Goal: Task Accomplishment & Management: Use online tool/utility

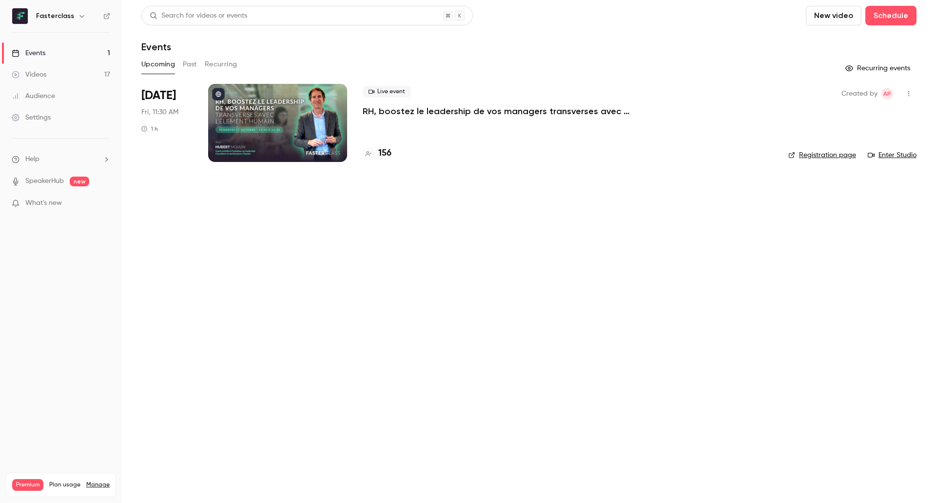
click at [192, 66] on button "Past" at bounding box center [190, 65] width 14 height 16
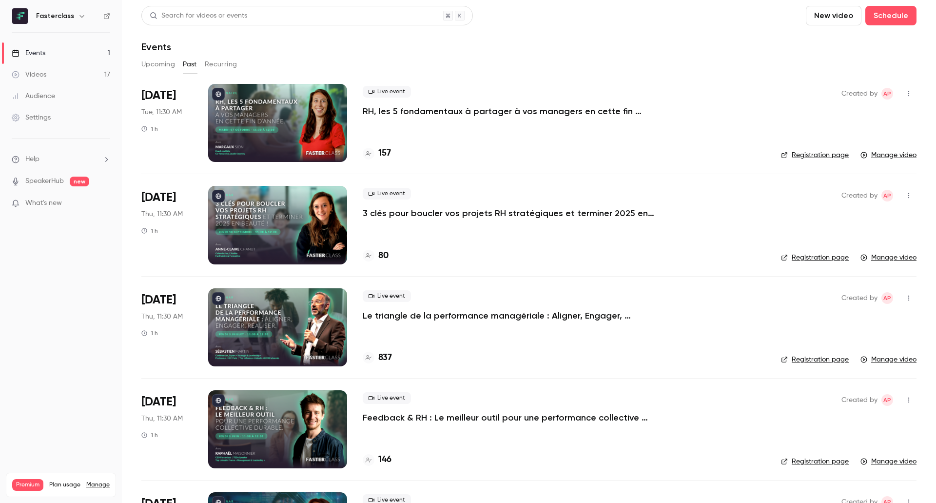
click at [424, 108] on p "RH, les 5 fondamentaux à partager à vos managers en cette fin d’année." at bounding box center [509, 111] width 292 height 12
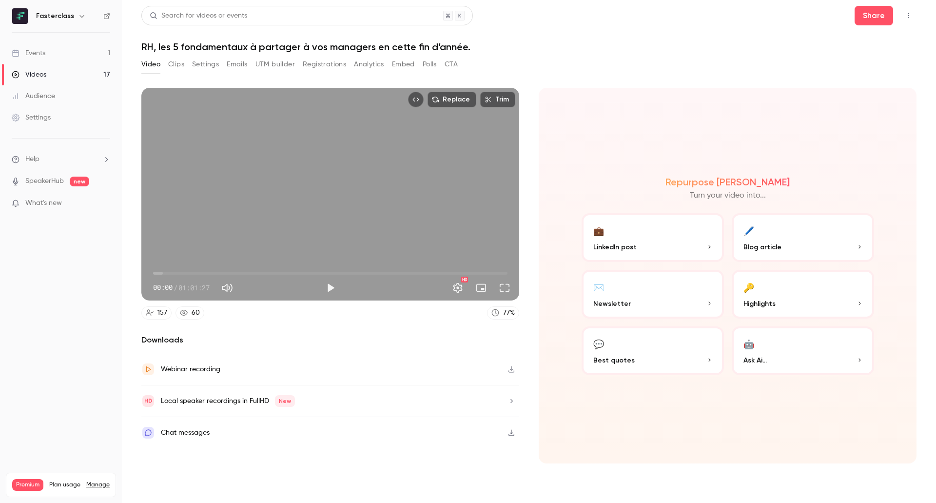
click at [324, 67] on button "Registrations" at bounding box center [324, 65] width 43 height 16
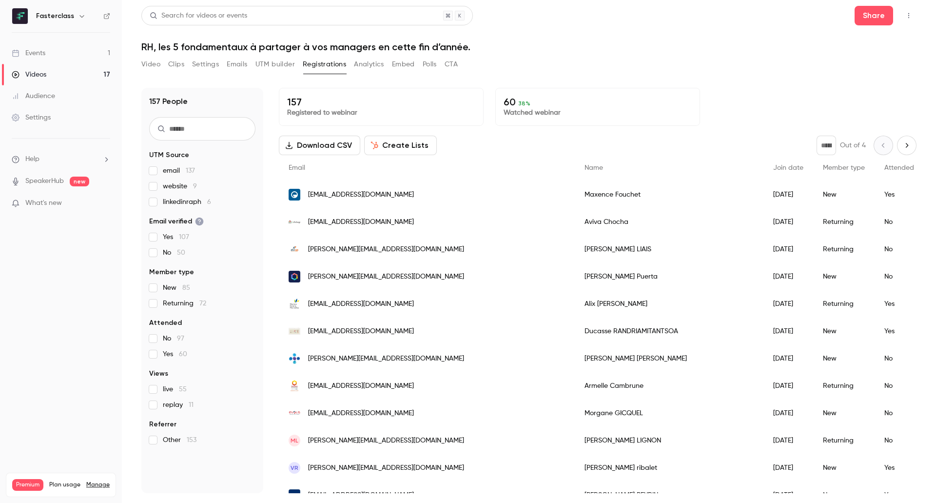
click at [326, 146] on button "Download CSV" at bounding box center [319, 145] width 81 height 19
drag, startPoint x: 143, startPoint y: 46, endPoint x: 486, endPoint y: 38, distance: 342.8
click at [486, 38] on header "Search for videos or events Share RH, les 5 fondamentaux à partager à vos manag…" at bounding box center [528, 29] width 775 height 47
copy h1 "RH, les 5 fondamentaux à partager à vos managers en cette fin d’année."
click at [365, 66] on button "Analytics" at bounding box center [369, 65] width 30 height 16
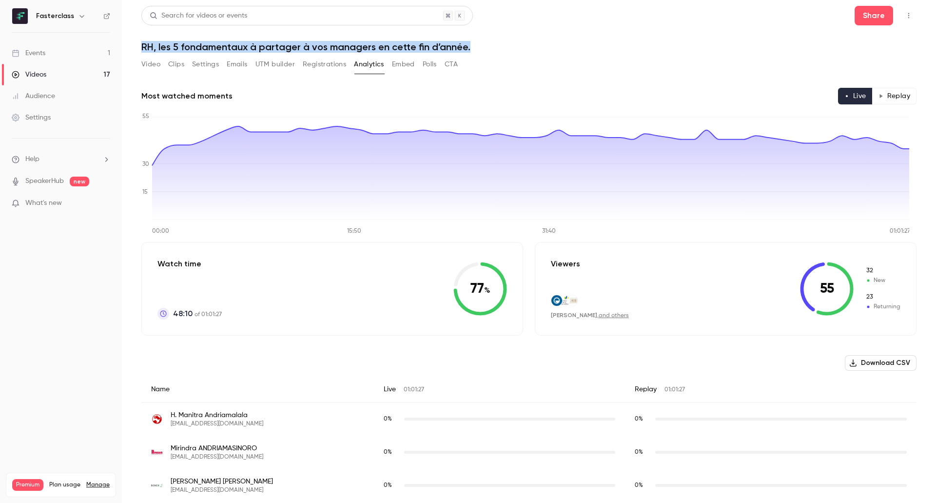
click at [72, 71] on link "Videos 17" at bounding box center [61, 74] width 122 height 21
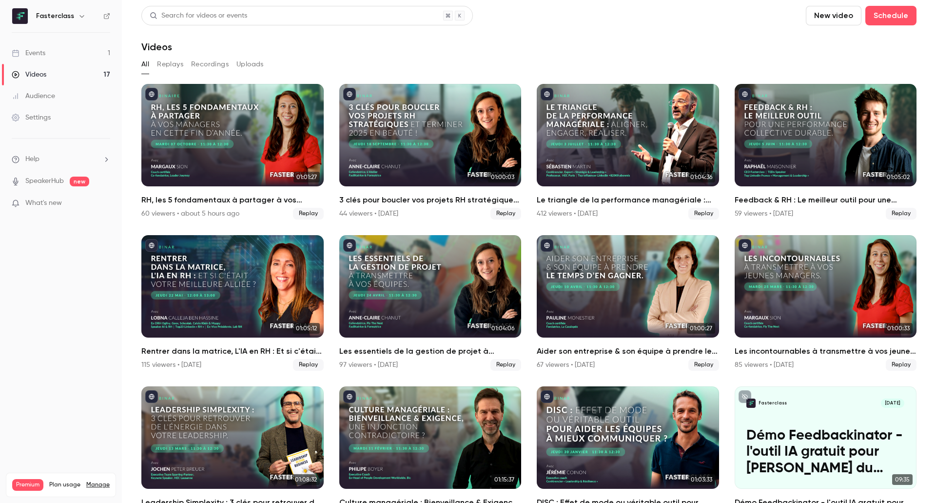
click at [45, 52] on div "Events" at bounding box center [29, 53] width 34 height 10
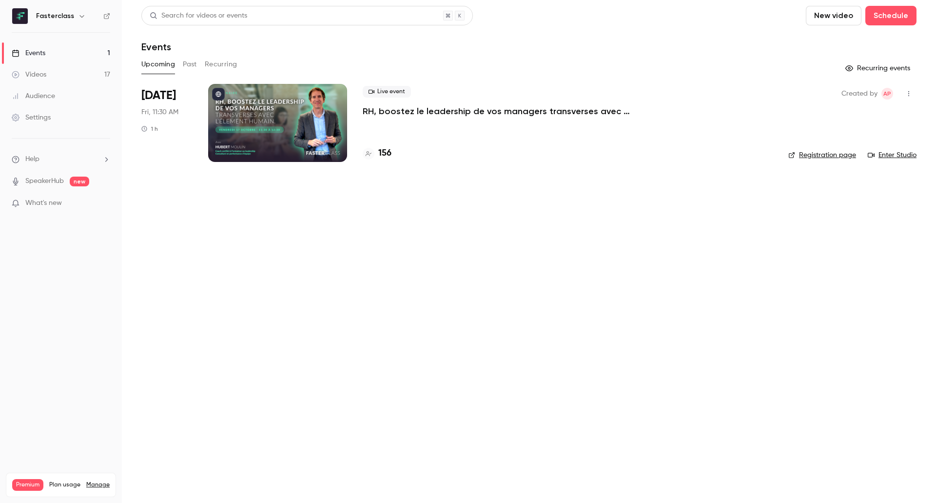
click at [421, 114] on p "RH, boostez le leadership de vos managers transverses avec l’Élement Humain." at bounding box center [509, 111] width 292 height 12
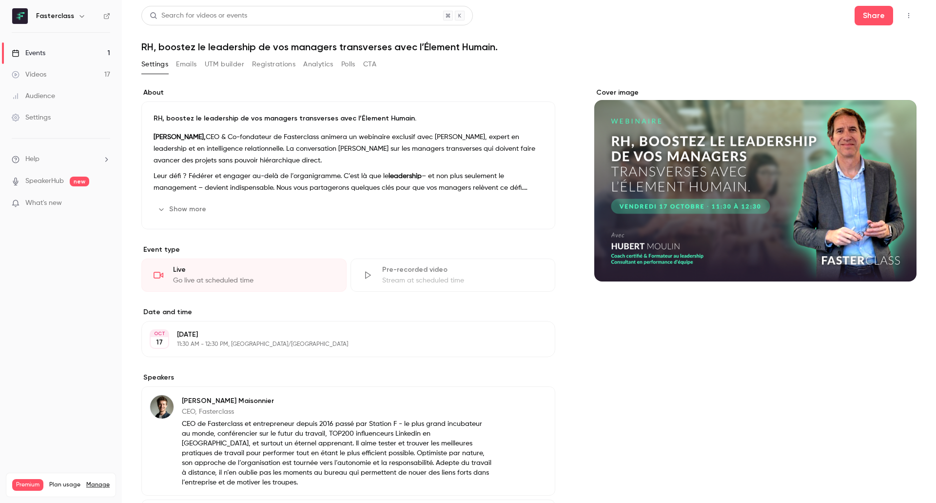
click at [279, 65] on button "Registrations" at bounding box center [273, 65] width 43 height 16
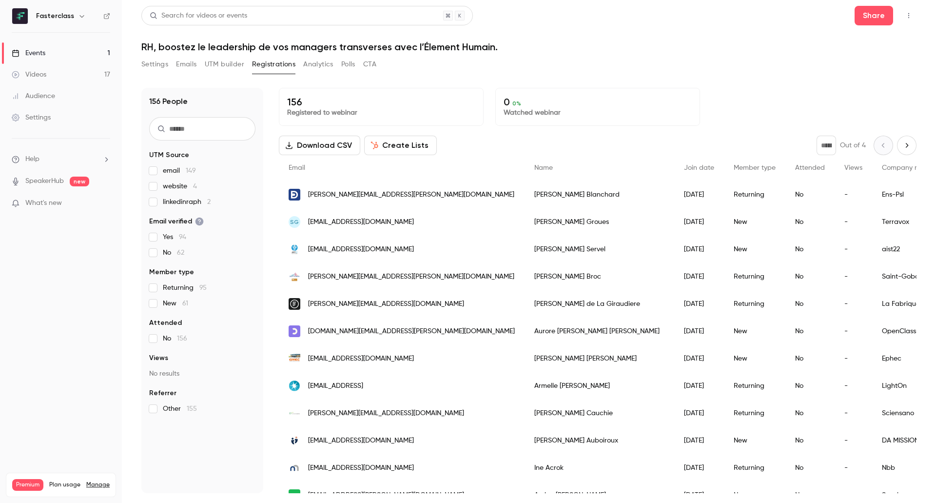
click at [232, 66] on button "UTM builder" at bounding box center [224, 65] width 39 height 16
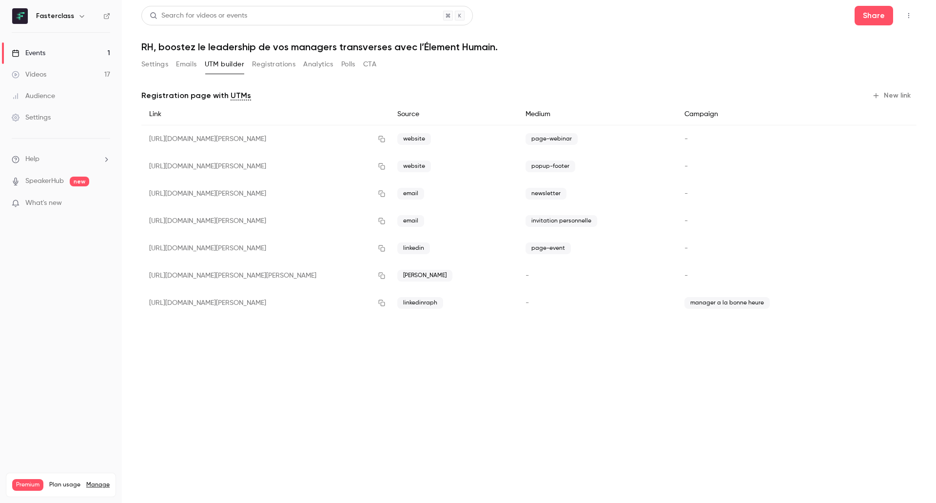
click at [896, 95] on button "New link" at bounding box center [892, 96] width 48 height 16
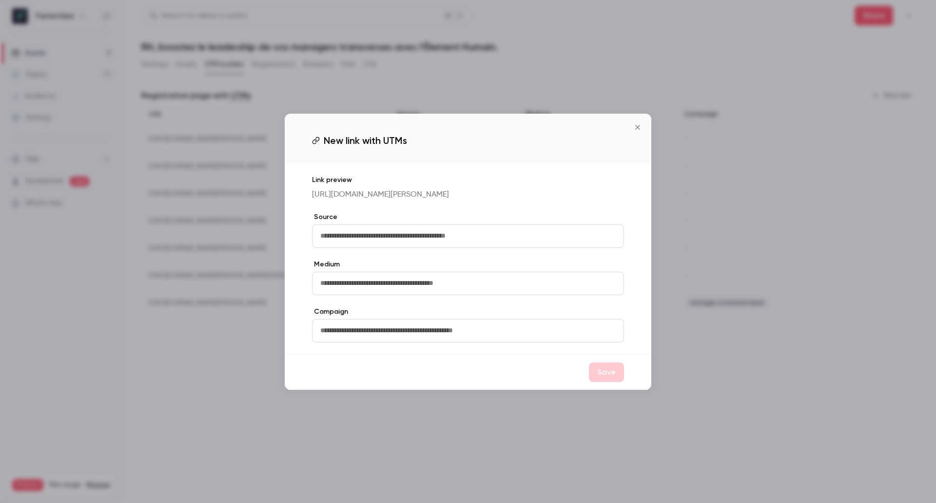
click at [465, 248] on input "text" at bounding box center [468, 235] width 312 height 23
type input "*****"
click at [348, 337] on input "text" at bounding box center [468, 330] width 312 height 23
type input "***"
click at [360, 291] on input "text" at bounding box center [468, 283] width 312 height 23
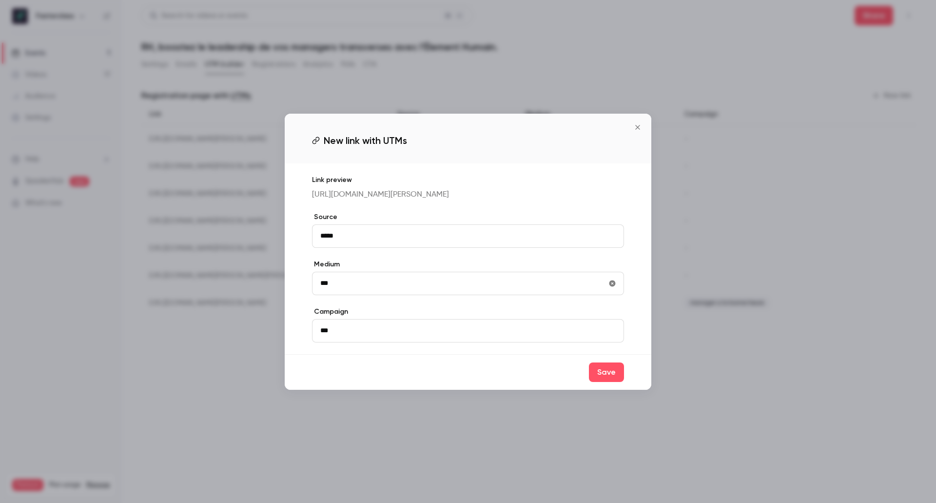
type input "***"
click at [342, 342] on input "***" at bounding box center [468, 330] width 312 height 23
type input "**********"
click at [630, 381] on div "Save" at bounding box center [468, 372] width 367 height 36
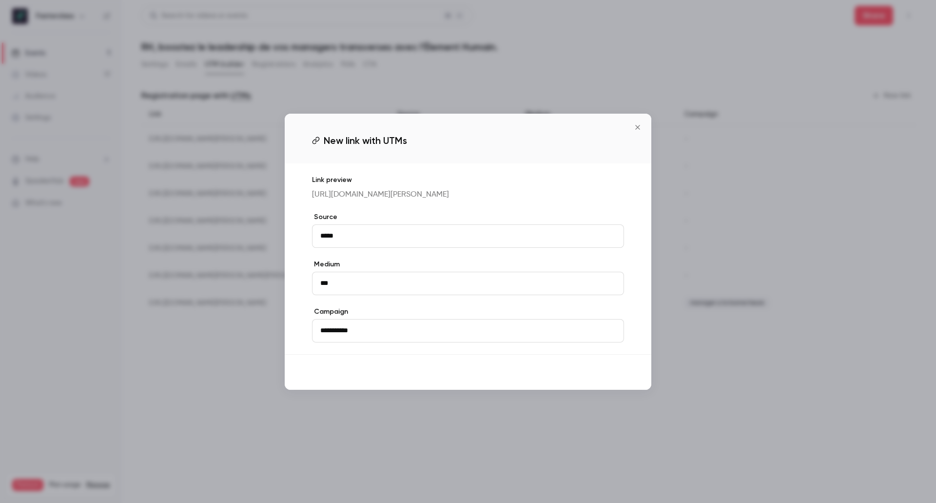
click at [600, 382] on button "Save" at bounding box center [606, 371] width 35 height 19
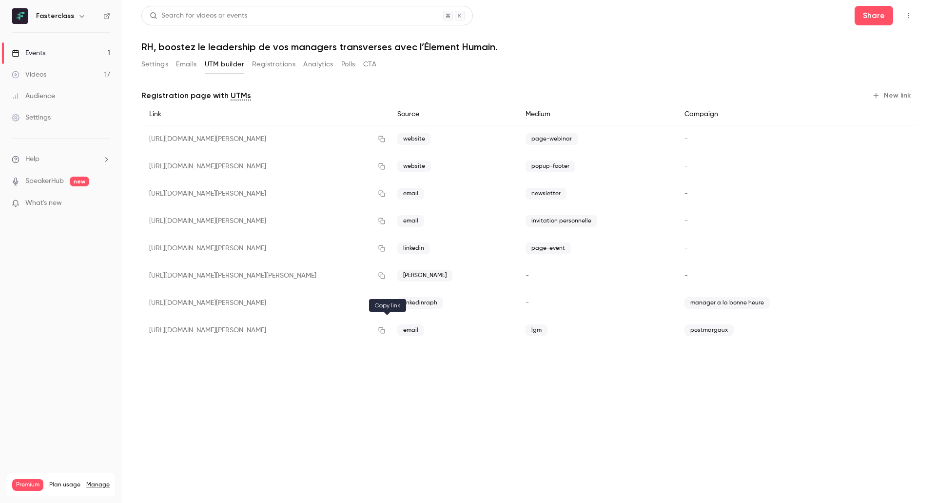
click at [383, 328] on icon "button" at bounding box center [382, 330] width 8 height 7
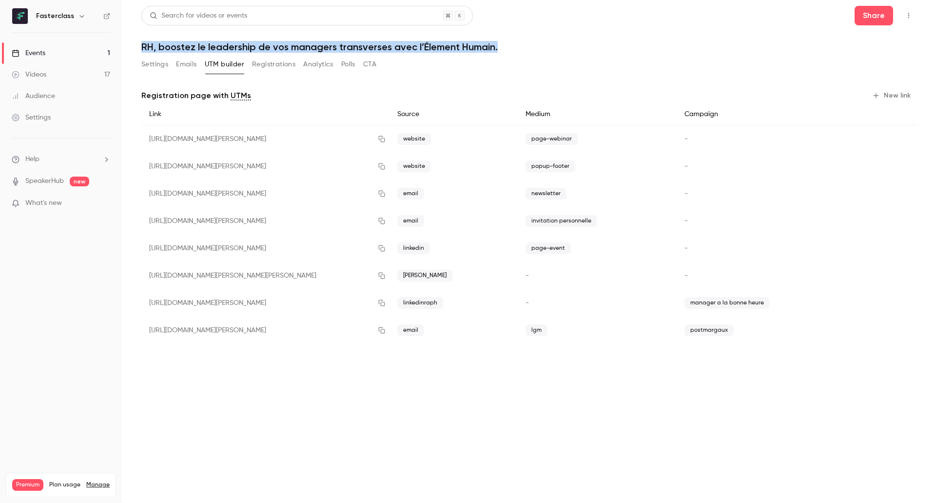
drag, startPoint x: 498, startPoint y: 47, endPoint x: 142, endPoint y: 44, distance: 356.3
click at [142, 44] on h1 "RH, boostez le leadership de vos managers transverses avec l’Élement Humain." at bounding box center [528, 47] width 775 height 12
copy h1 "RH, boostez le leadership de vos managers transverses avec l’Élement Humain."
click at [385, 328] on icon "button" at bounding box center [381, 330] width 6 height 6
